Goal: Transaction & Acquisition: Purchase product/service

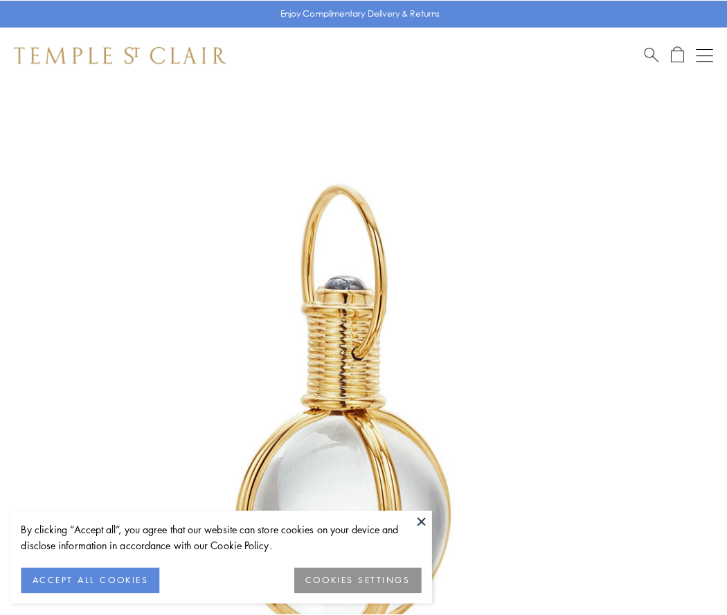
scroll to position [362, 0]
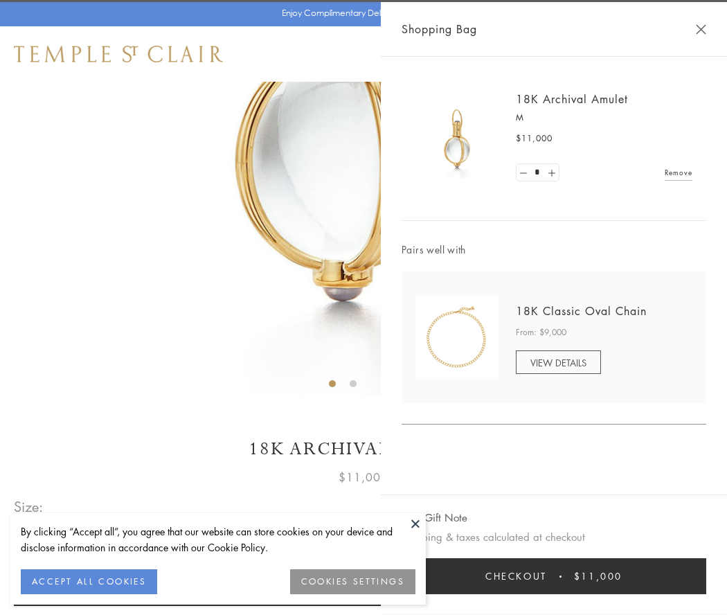
click at [554, 576] on button "Checkout $11,000" at bounding box center [554, 576] width 305 height 36
